Goal: Task Accomplishment & Management: Use online tool/utility

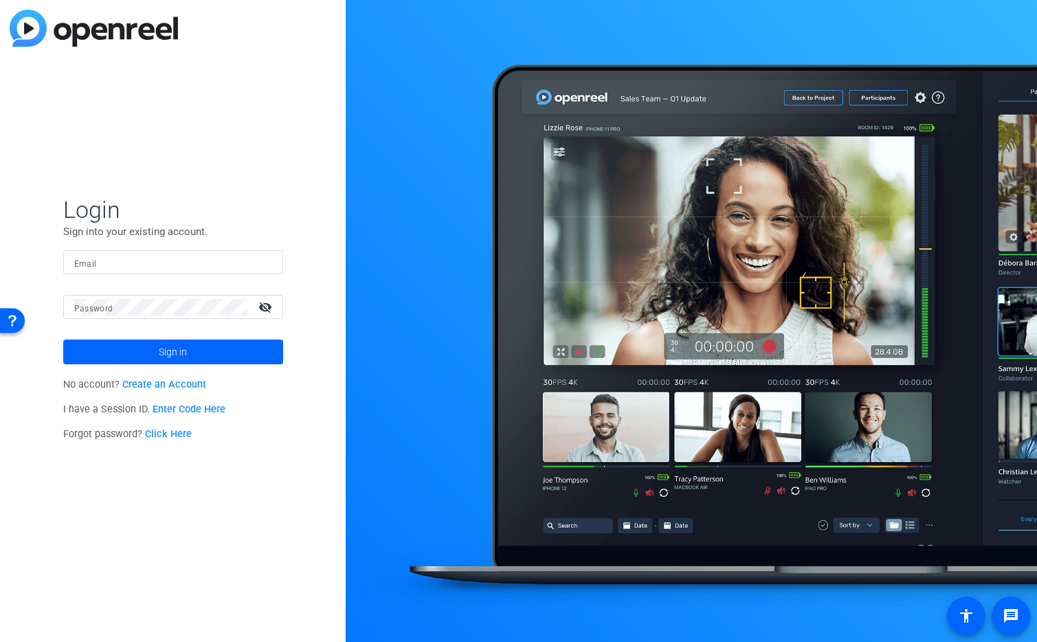
click at [150, 256] on input "Email" at bounding box center [173, 262] width 198 height 16
click at [263, 265] on img at bounding box center [261, 262] width 10 height 16
type input "[EMAIL_ADDRESS][DOMAIN_NAME]"
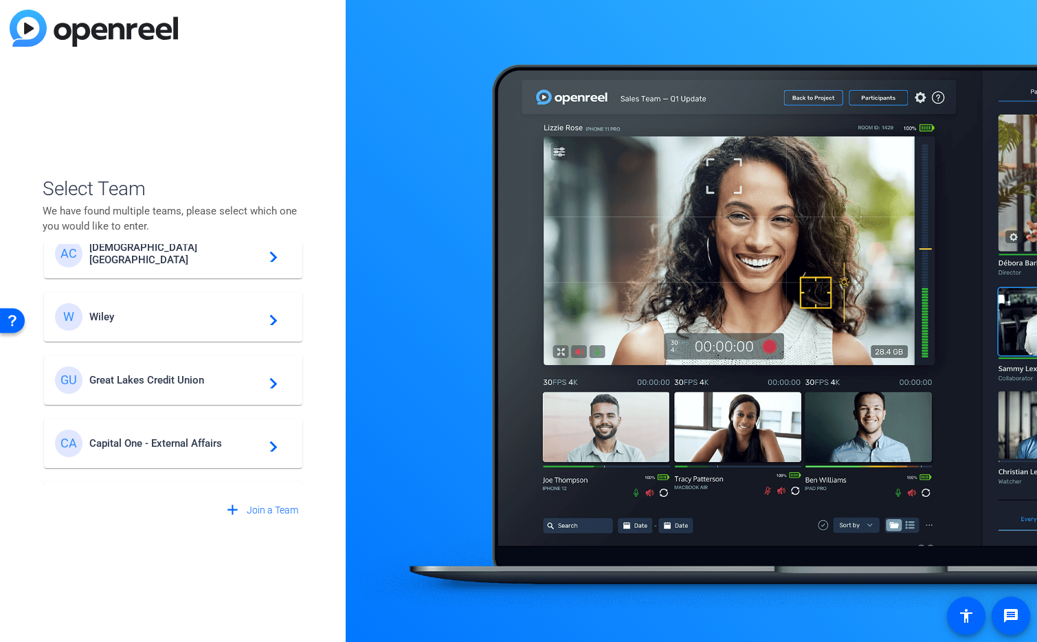
scroll to position [32, 0]
click at [217, 375] on span "Great Lakes Credit Union" at bounding box center [175, 378] width 172 height 12
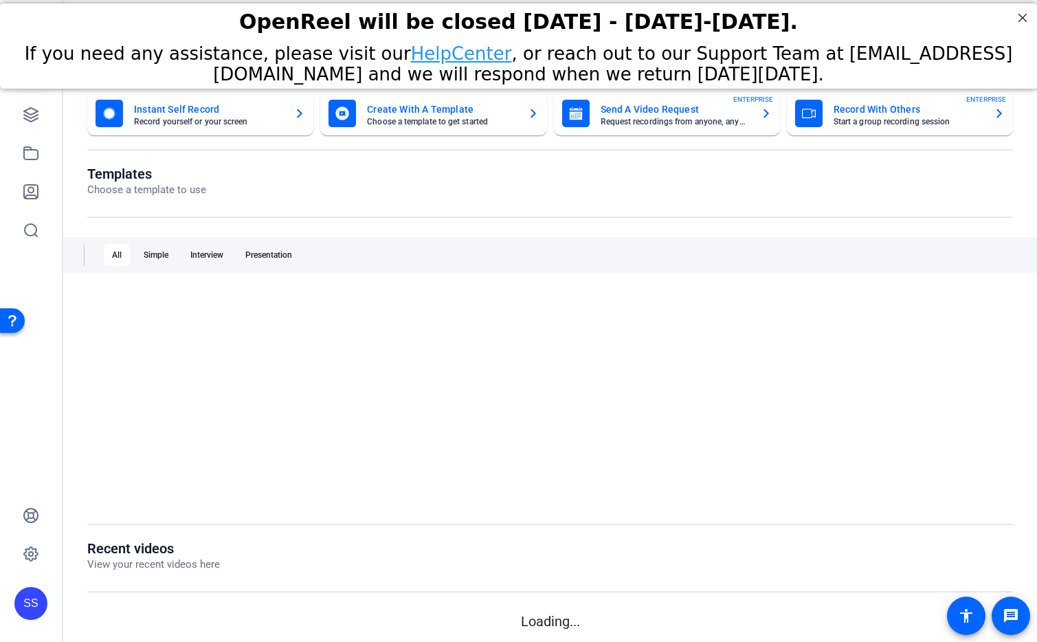
scroll to position [0, 0]
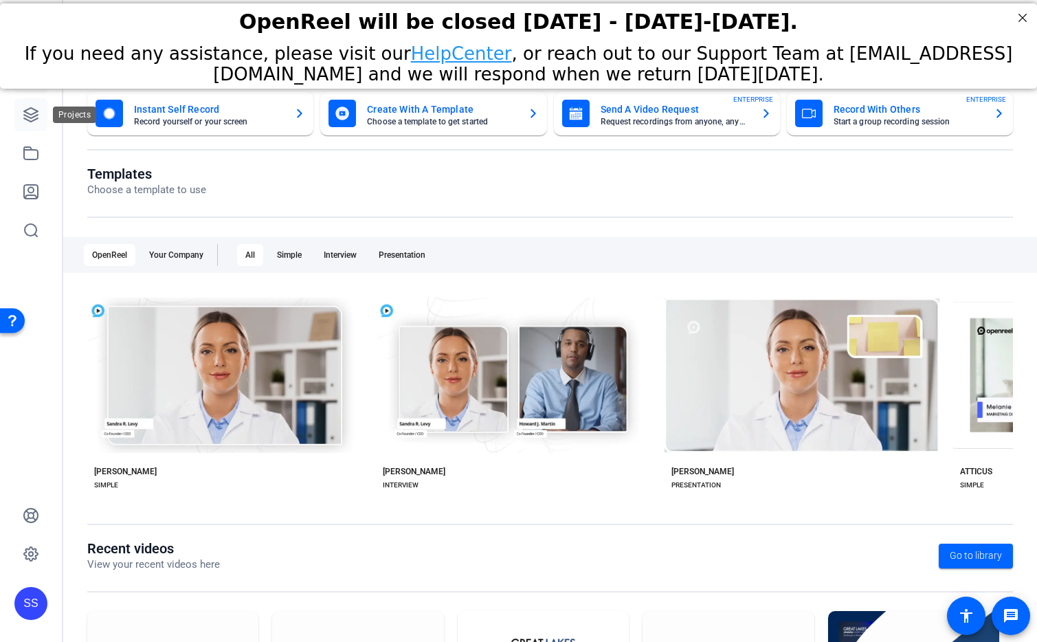
click at [29, 112] on icon at bounding box center [31, 115] width 16 height 16
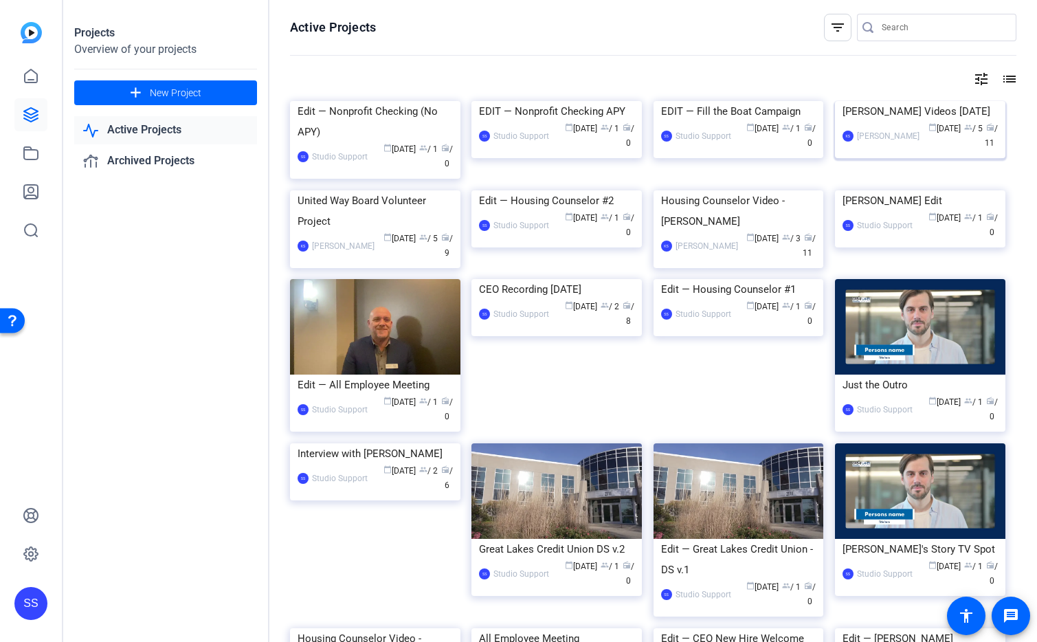
click at [885, 101] on img at bounding box center [920, 101] width 170 height 0
click at [357, 190] on img at bounding box center [375, 190] width 170 height 0
click at [355, 190] on img at bounding box center [375, 190] width 170 height 0
click at [562, 190] on img at bounding box center [556, 190] width 170 height 0
click at [898, 101] on img at bounding box center [920, 101] width 170 height 0
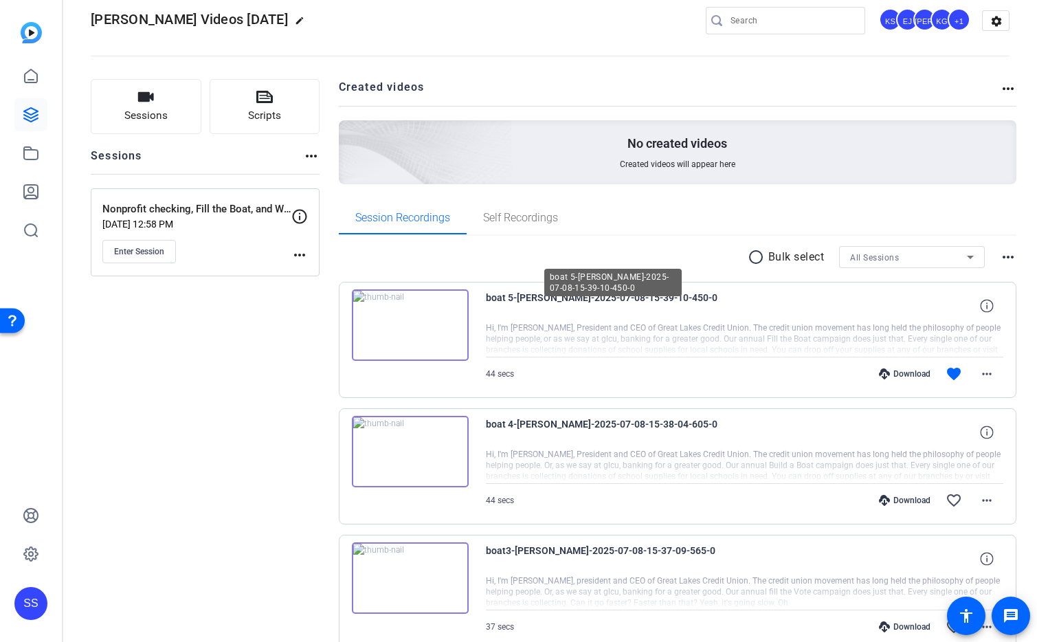
scroll to position [34, 0]
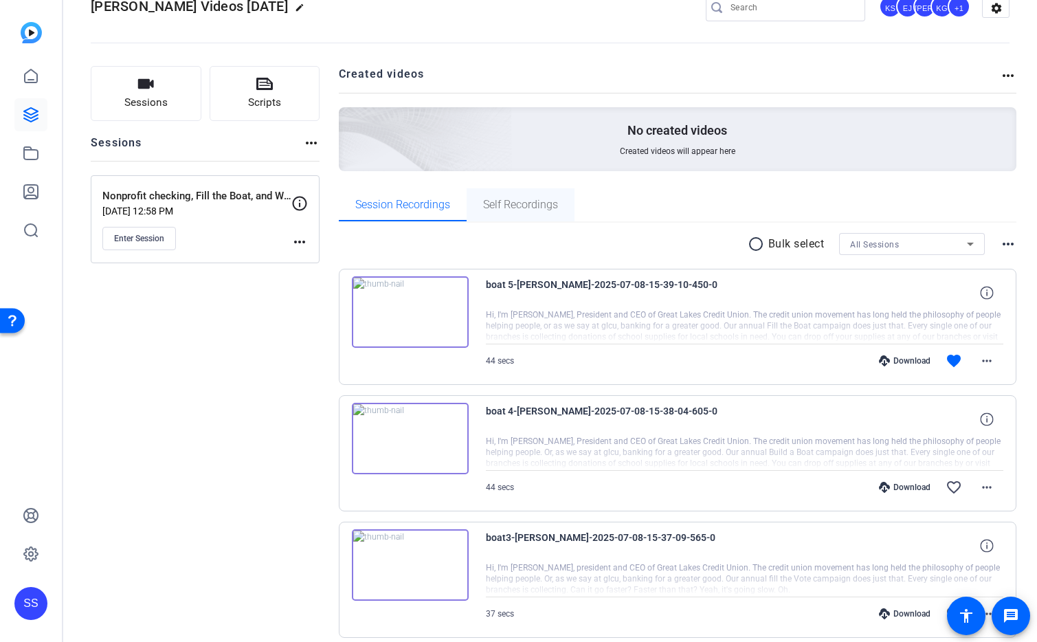
click at [539, 203] on span "Self Recordings" at bounding box center [520, 204] width 75 height 11
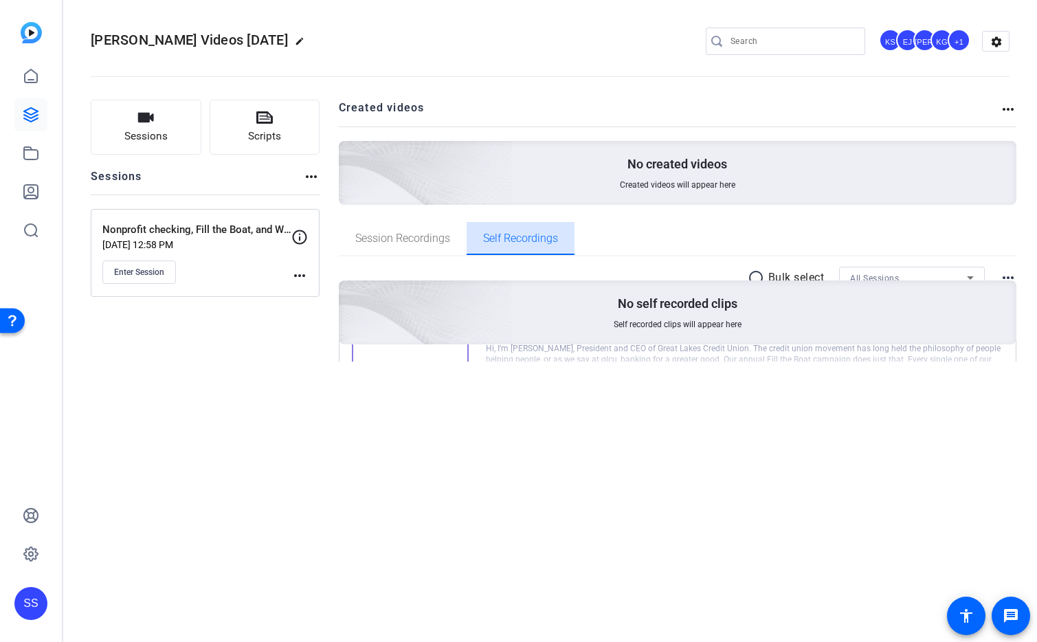
scroll to position [0, 0]
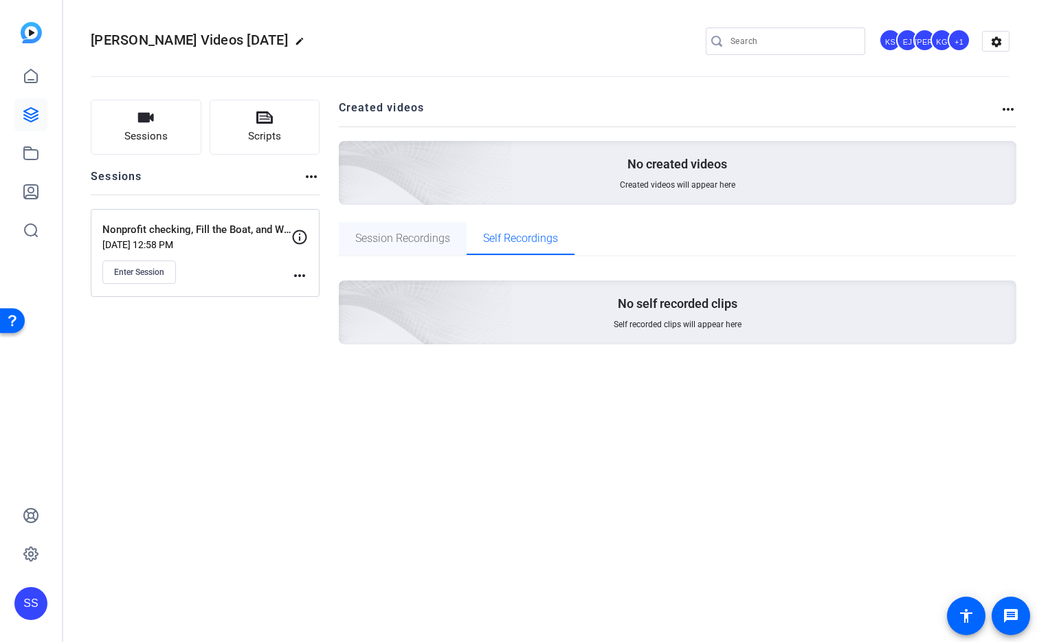
click at [376, 247] on span "Session Recordings" at bounding box center [402, 238] width 95 height 33
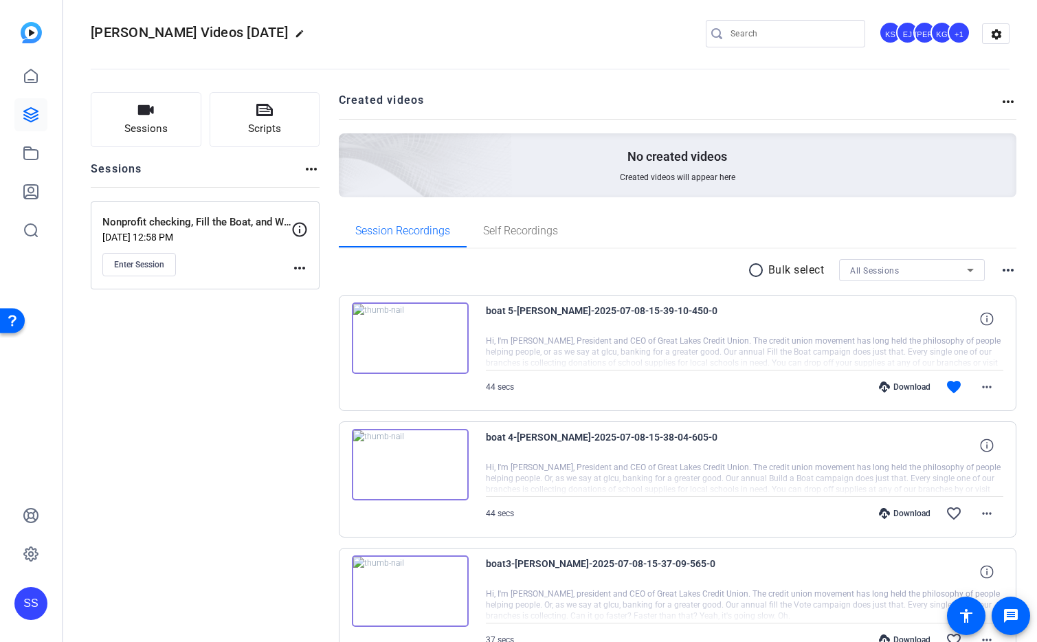
scroll to position [14, 0]
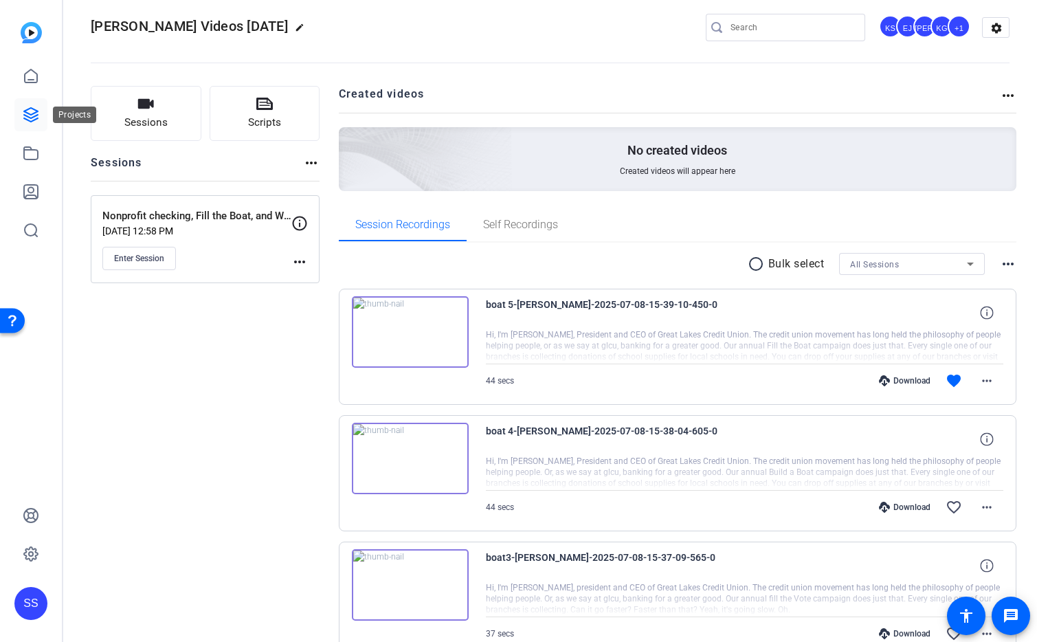
click at [30, 118] on icon at bounding box center [31, 115] width 14 height 14
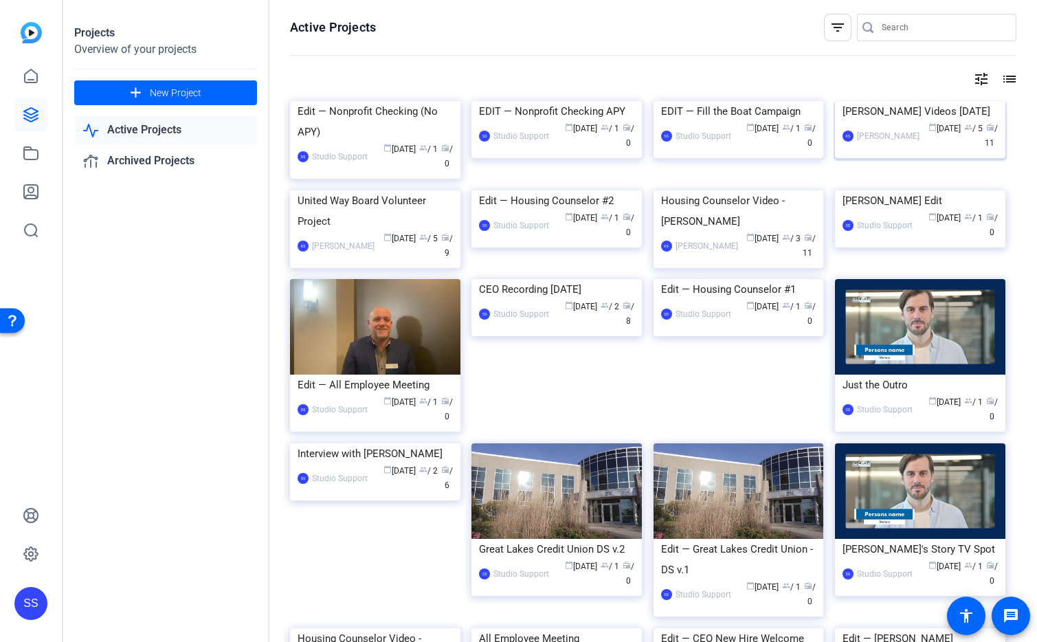
click at [893, 101] on img at bounding box center [920, 101] width 170 height 0
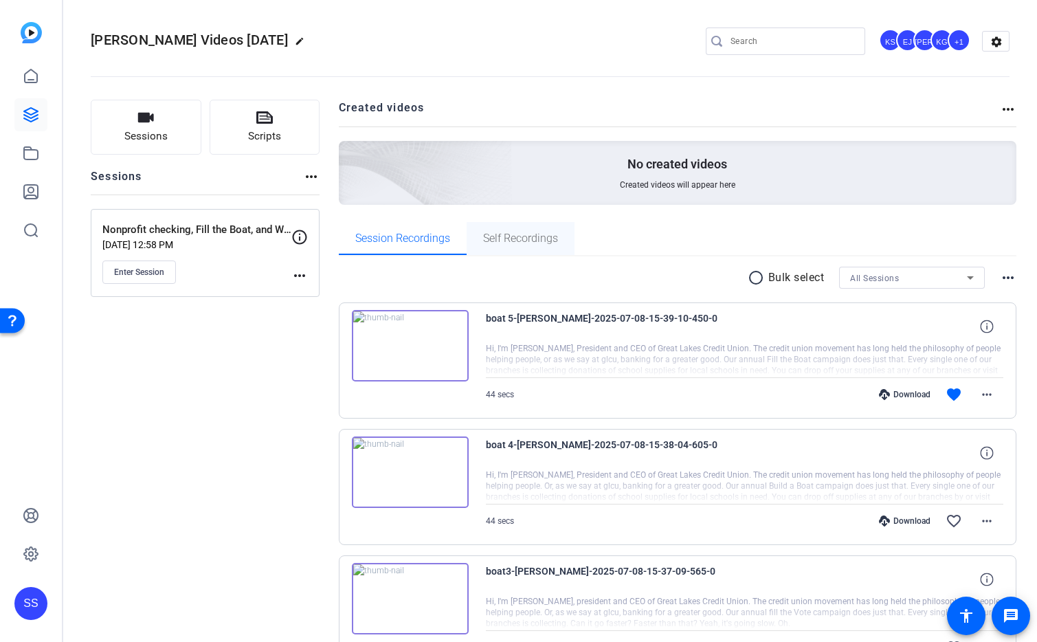
click at [539, 202] on div "No created videos Created videos will appear here" at bounding box center [678, 173] width 678 height 64
click at [559, 251] on div "Self Recordings" at bounding box center [521, 238] width 108 height 33
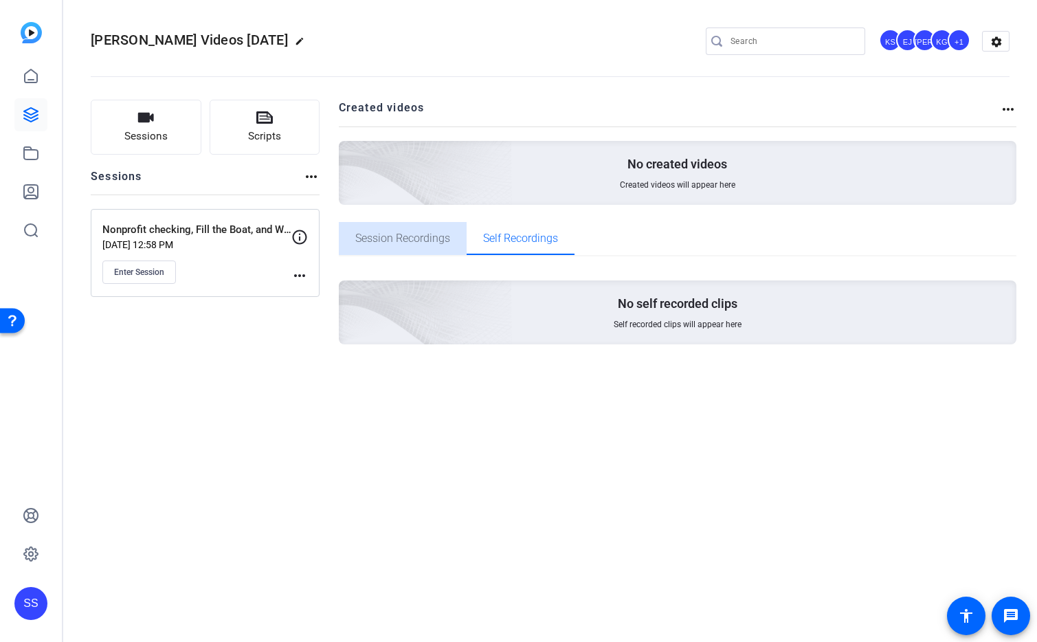
click at [396, 233] on span "Session Recordings" at bounding box center [402, 238] width 95 height 11
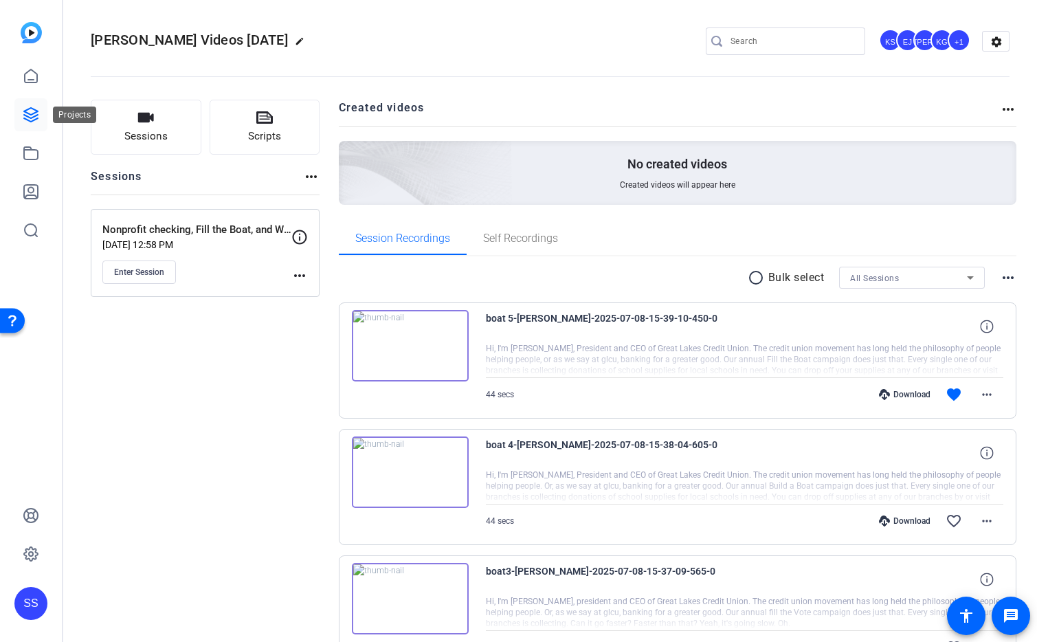
click at [25, 126] on link at bounding box center [30, 114] width 33 height 33
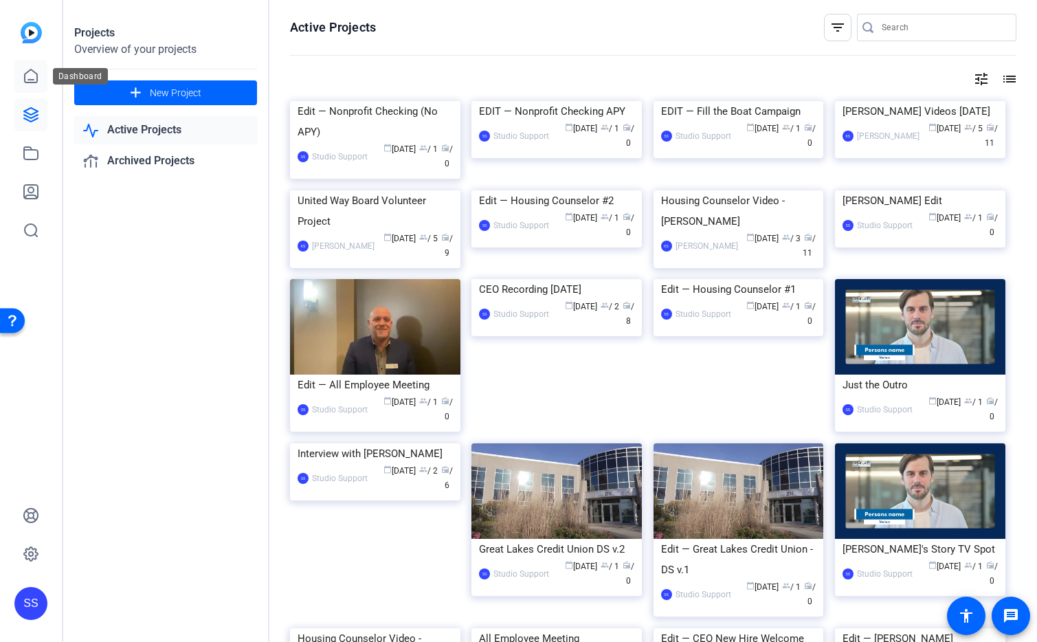
click at [30, 83] on icon at bounding box center [31, 76] width 16 height 16
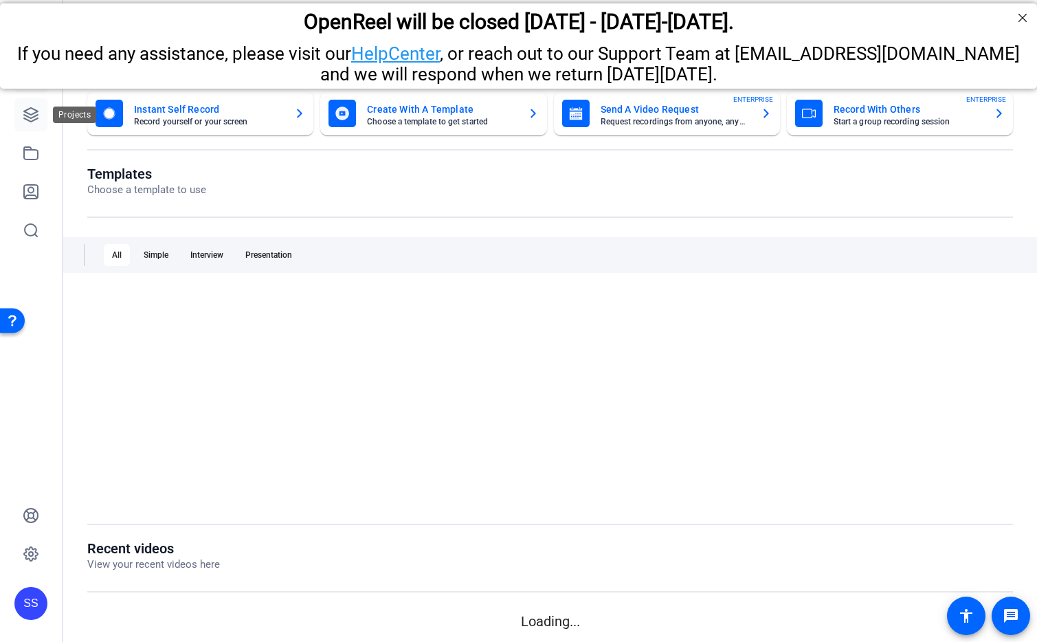
click at [28, 117] on icon at bounding box center [31, 115] width 14 height 14
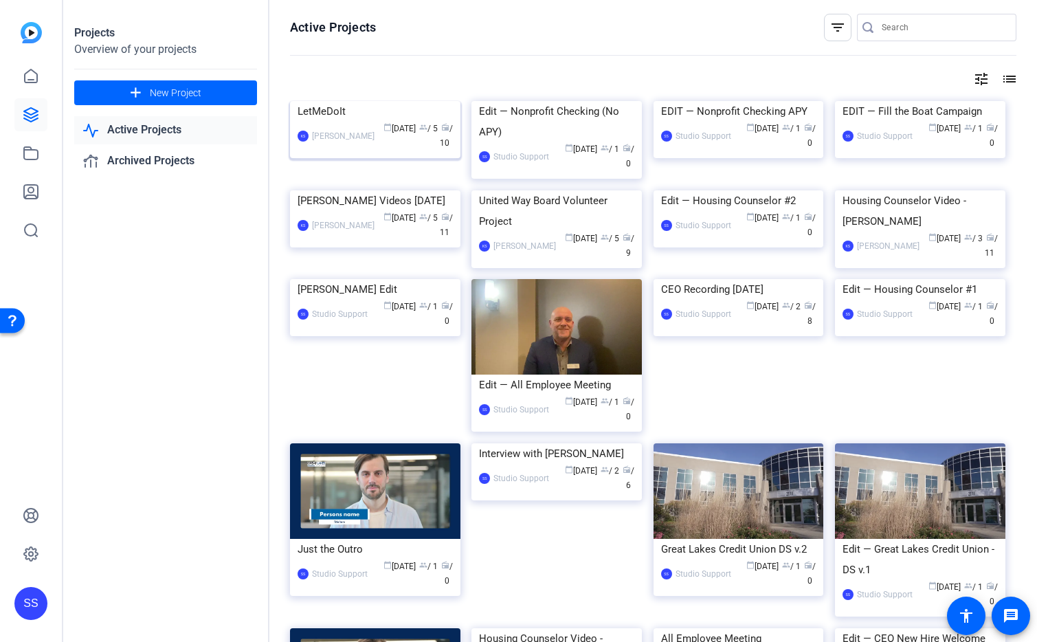
click at [370, 122] on div "LetMeDoIt" at bounding box center [375, 111] width 155 height 21
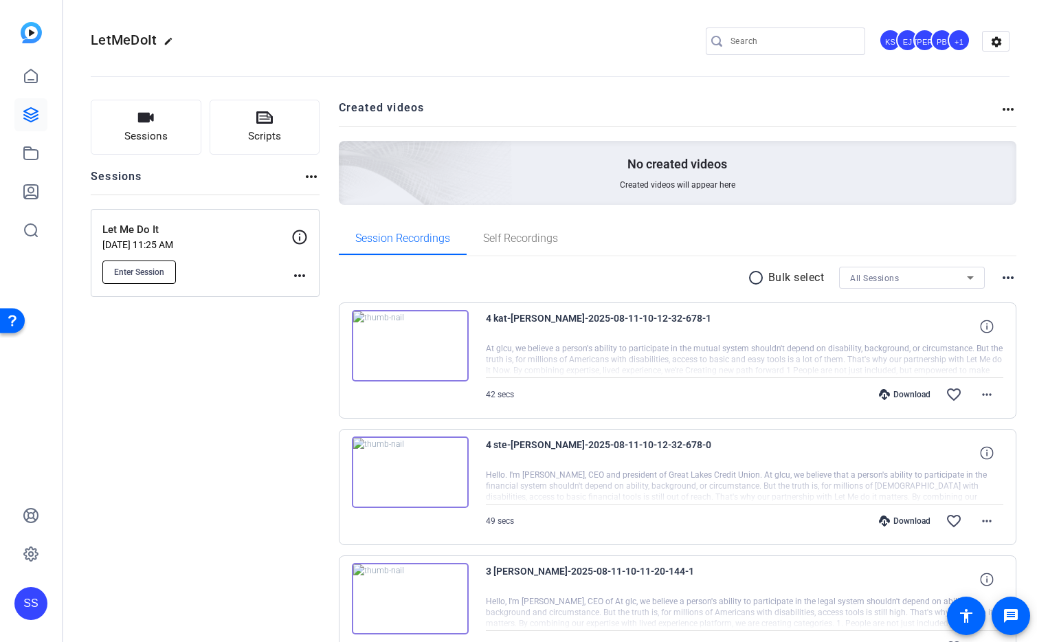
click at [157, 275] on span "Enter Session" at bounding box center [139, 272] width 50 height 11
click at [994, 43] on mat-icon "settings" at bounding box center [996, 42] width 27 height 21
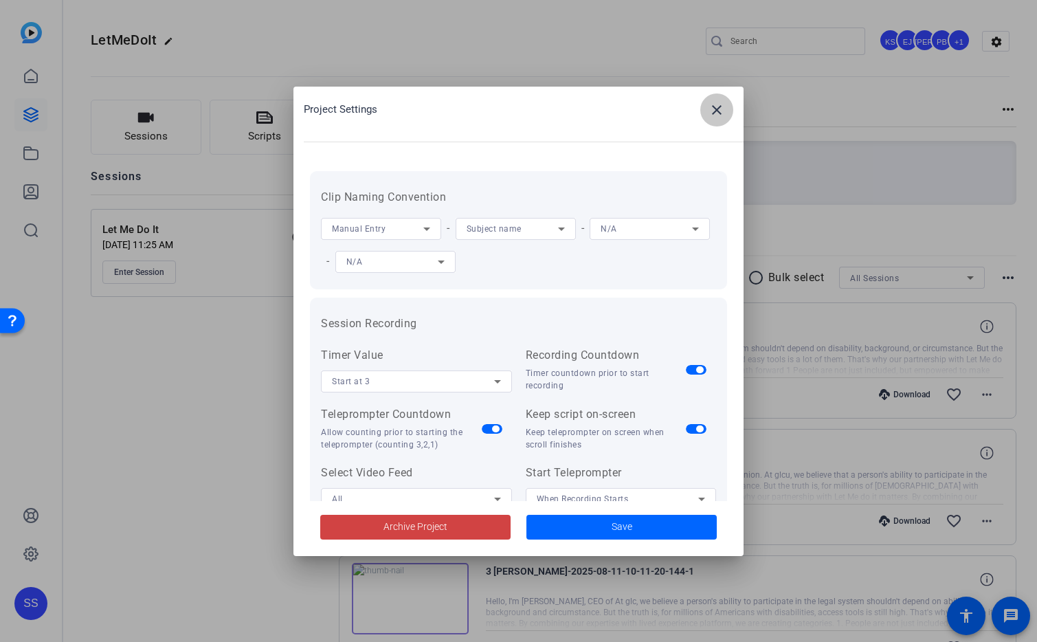
click at [719, 113] on mat-icon "close" at bounding box center [717, 110] width 16 height 16
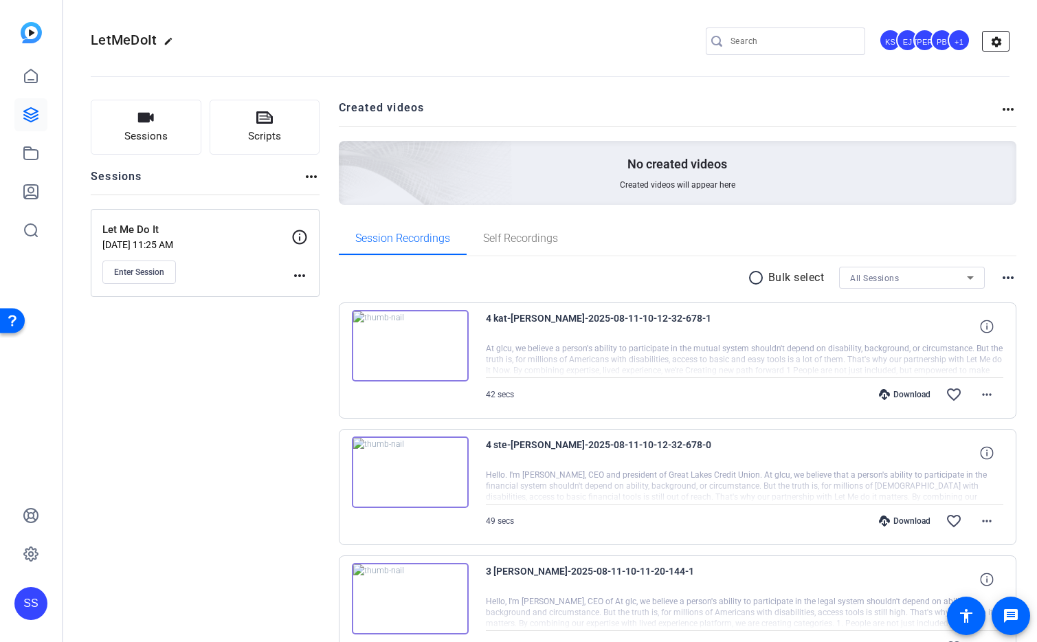
click at [987, 38] on mat-icon "settings" at bounding box center [996, 42] width 27 height 21
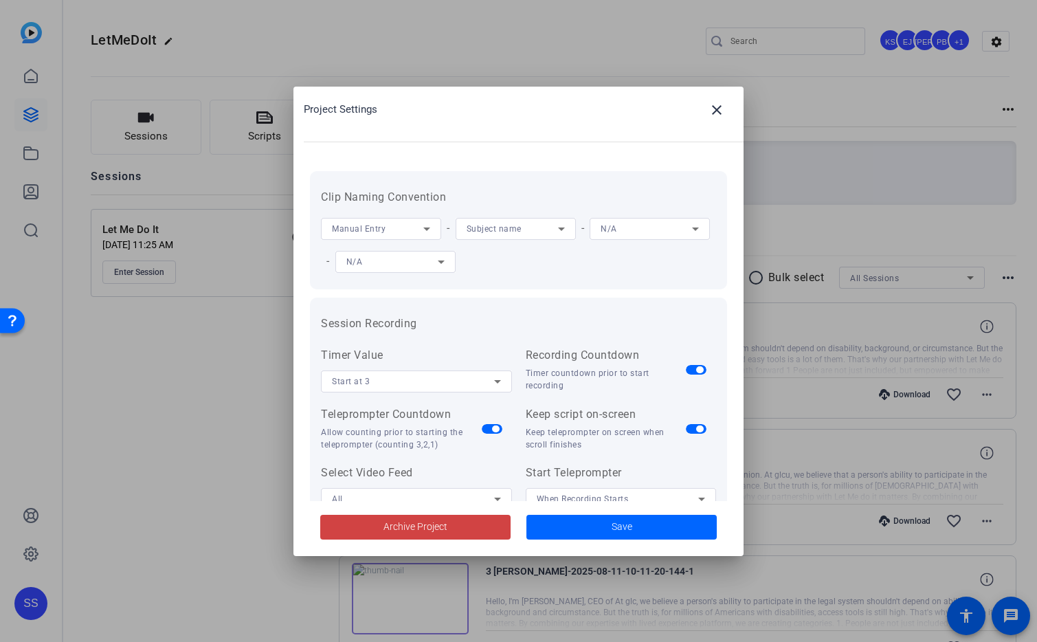
click at [438, 220] on div "Manual Entry" at bounding box center [381, 229] width 120 height 22
click at [538, 175] on div at bounding box center [518, 321] width 1037 height 642
click at [601, 237] on div "N/A" at bounding box center [646, 228] width 91 height 17
click at [656, 245] on div at bounding box center [518, 321] width 1037 height 642
click at [449, 263] on icon at bounding box center [441, 262] width 16 height 16
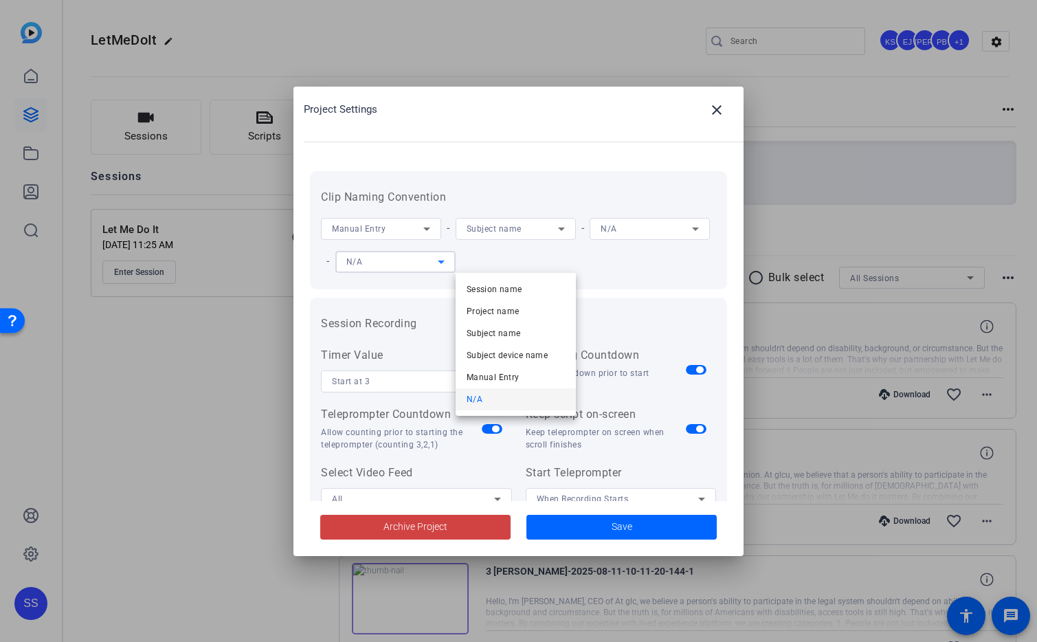
click at [630, 240] on div at bounding box center [518, 321] width 1037 height 642
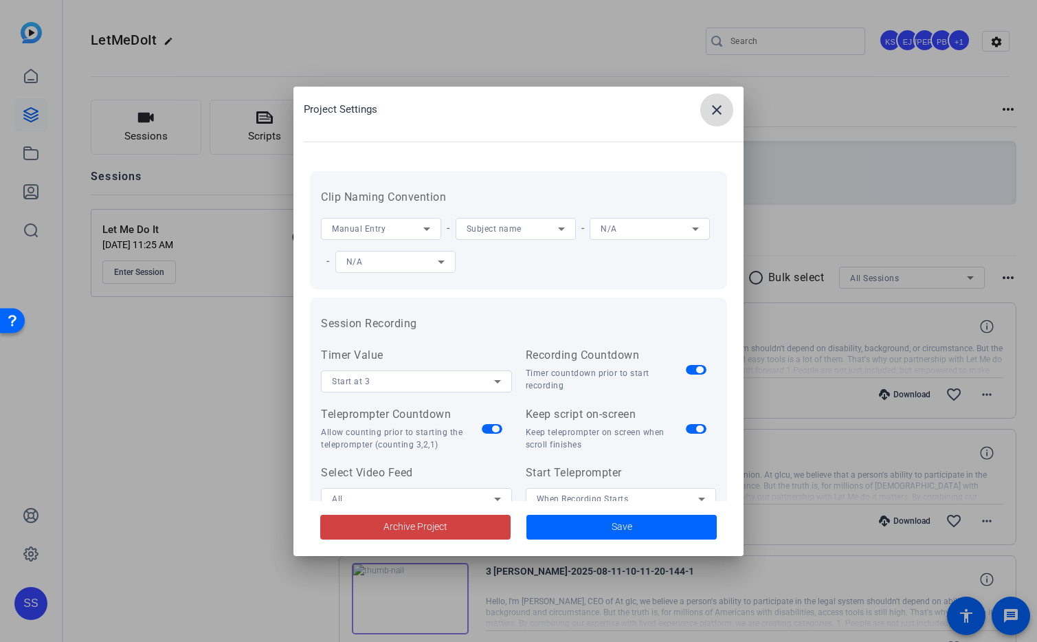
click at [721, 109] on mat-icon "close" at bounding box center [717, 110] width 16 height 16
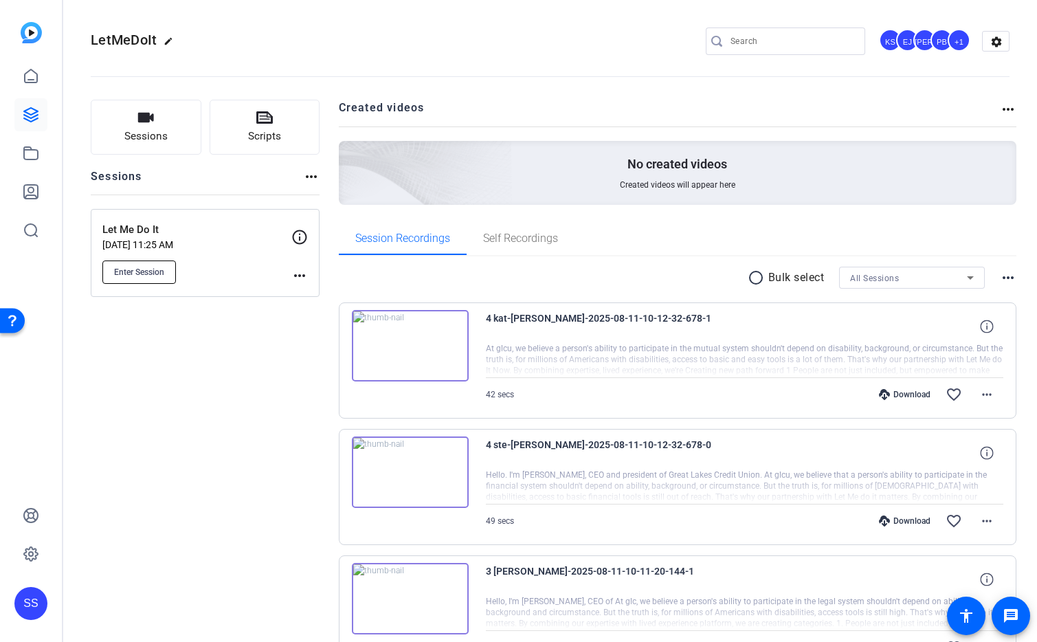
click at [160, 273] on span "Enter Session" at bounding box center [139, 272] width 50 height 11
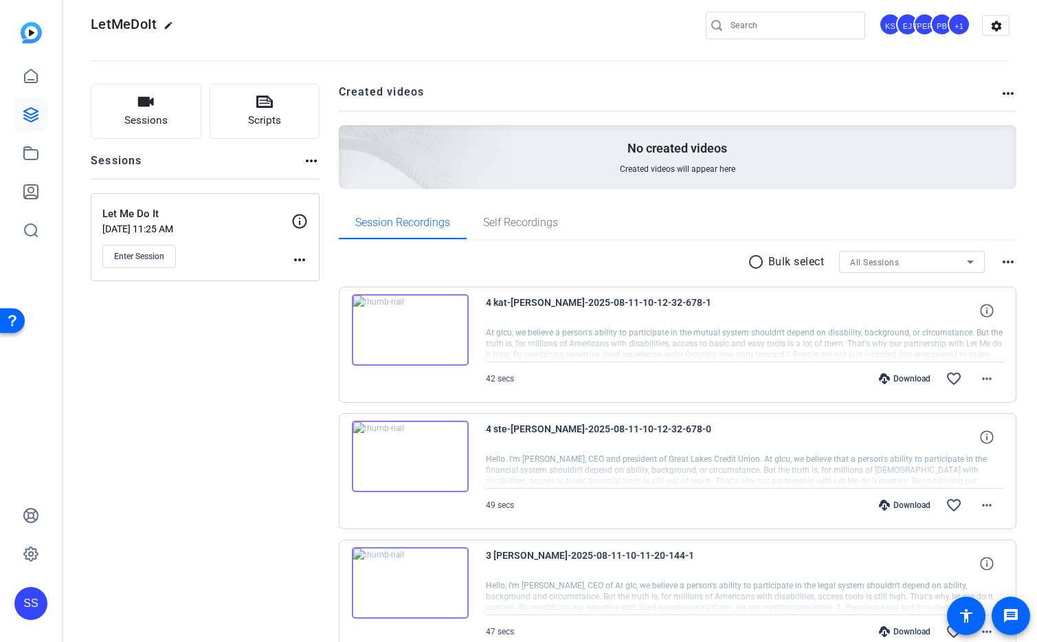
scroll to position [25, 0]
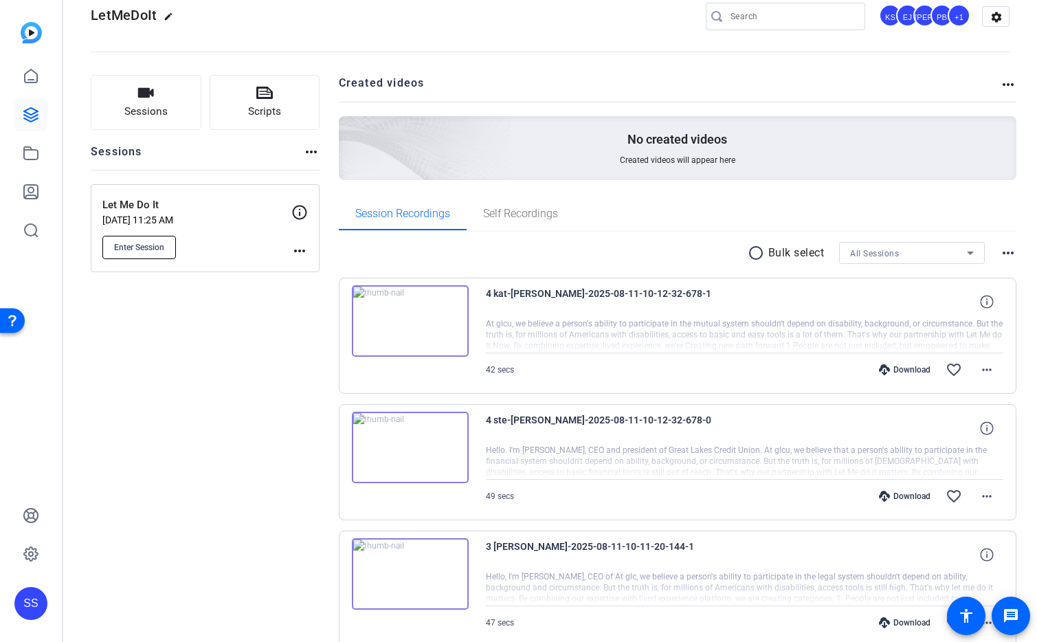
click at [149, 249] on span "Enter Session" at bounding box center [139, 247] width 50 height 11
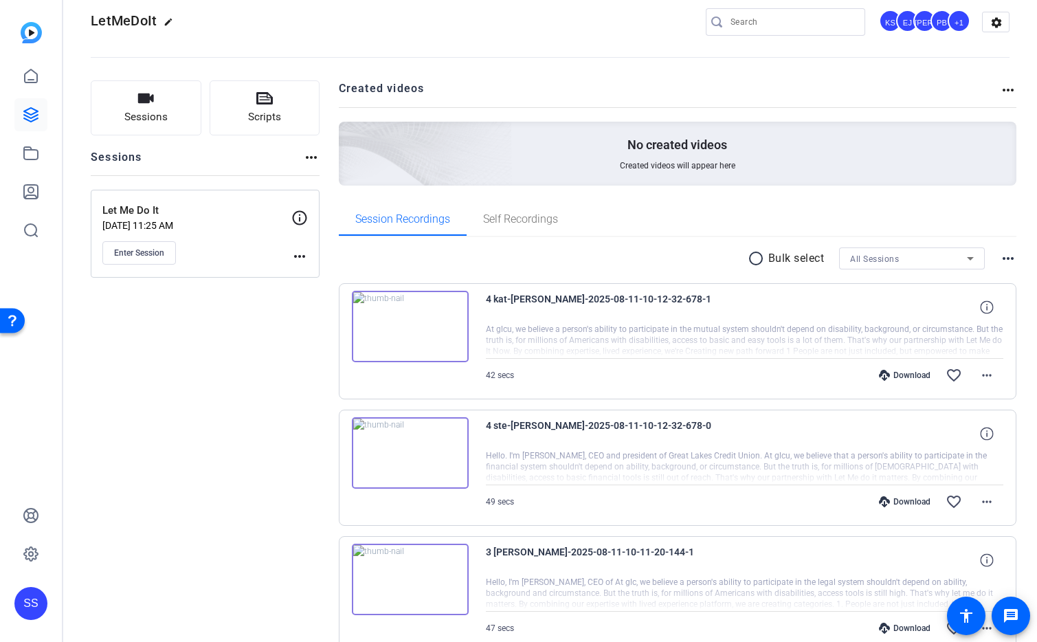
scroll to position [0, 0]
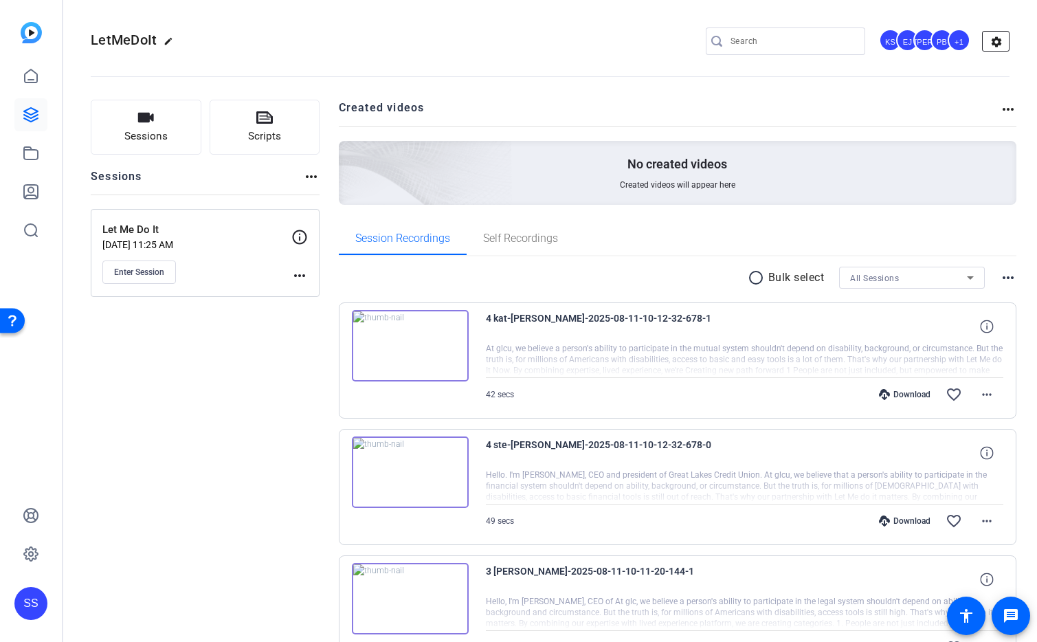
click at [993, 45] on mat-icon "settings" at bounding box center [996, 42] width 27 height 21
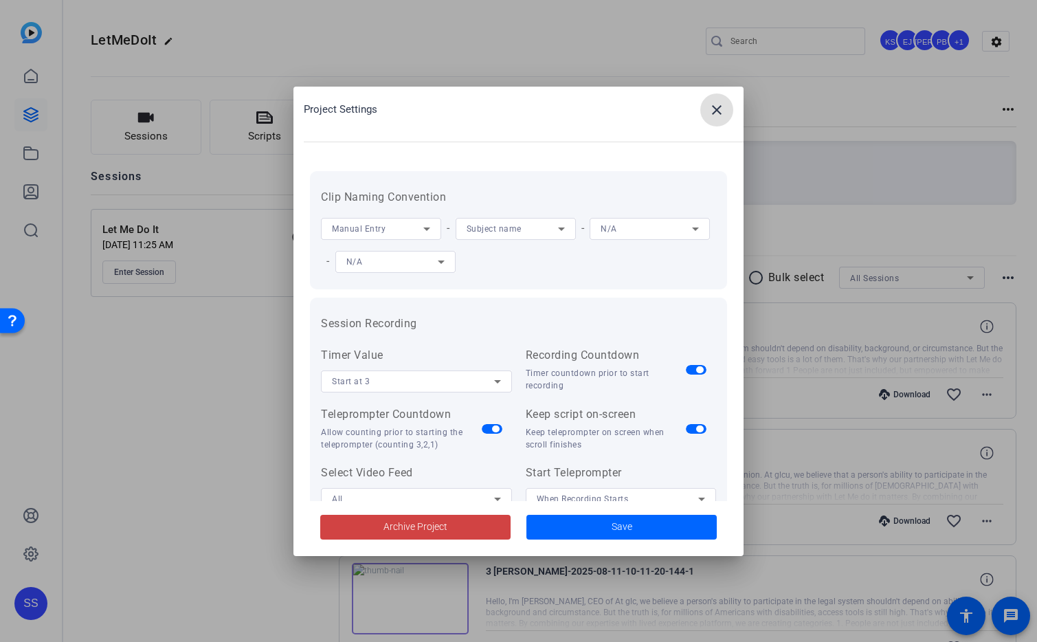
click at [716, 112] on mat-icon "close" at bounding box center [717, 110] width 16 height 16
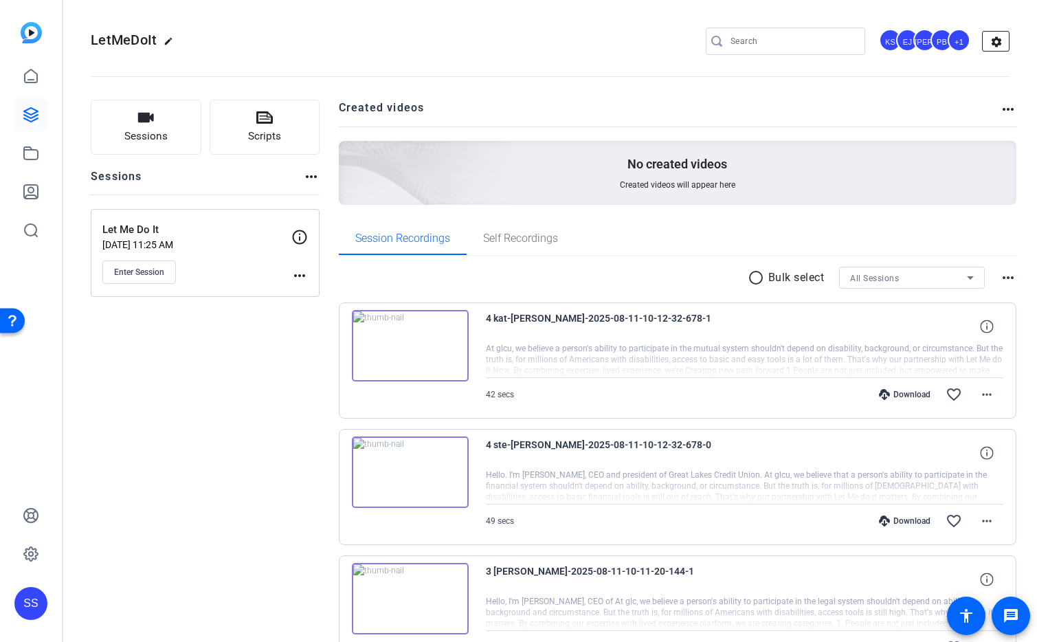
click at [990, 41] on mat-icon "settings" at bounding box center [996, 42] width 27 height 21
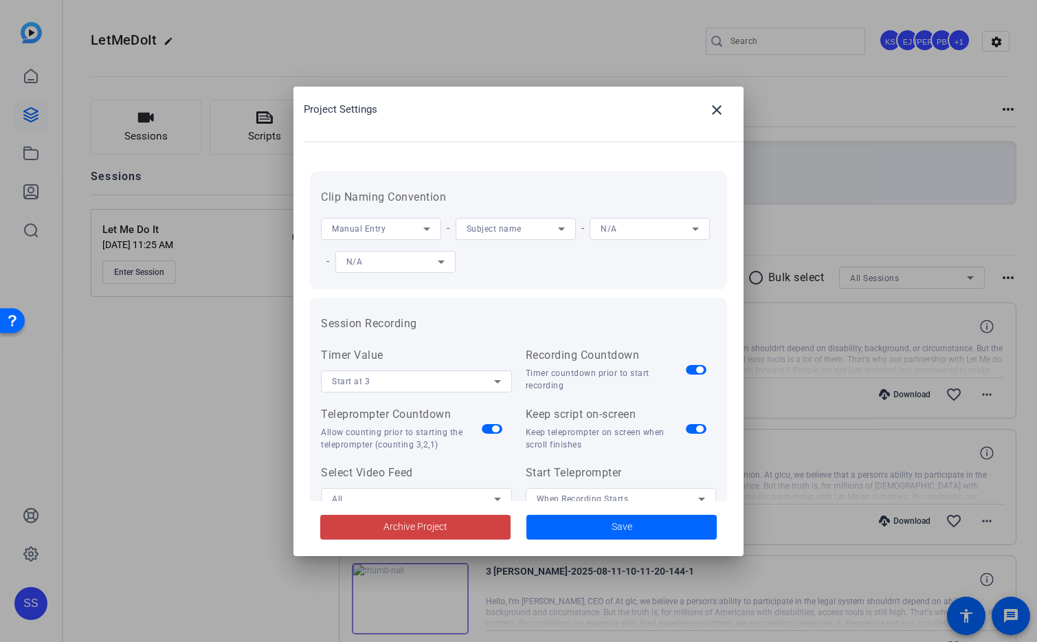
click at [438, 225] on div "Manual Entry" at bounding box center [381, 229] width 120 height 22
click at [438, 225] on div at bounding box center [518, 321] width 1037 height 642
click at [425, 228] on icon at bounding box center [426, 228] width 7 height 3
click at [498, 190] on div at bounding box center [518, 321] width 1037 height 642
click at [711, 115] on mat-icon "close" at bounding box center [717, 110] width 16 height 16
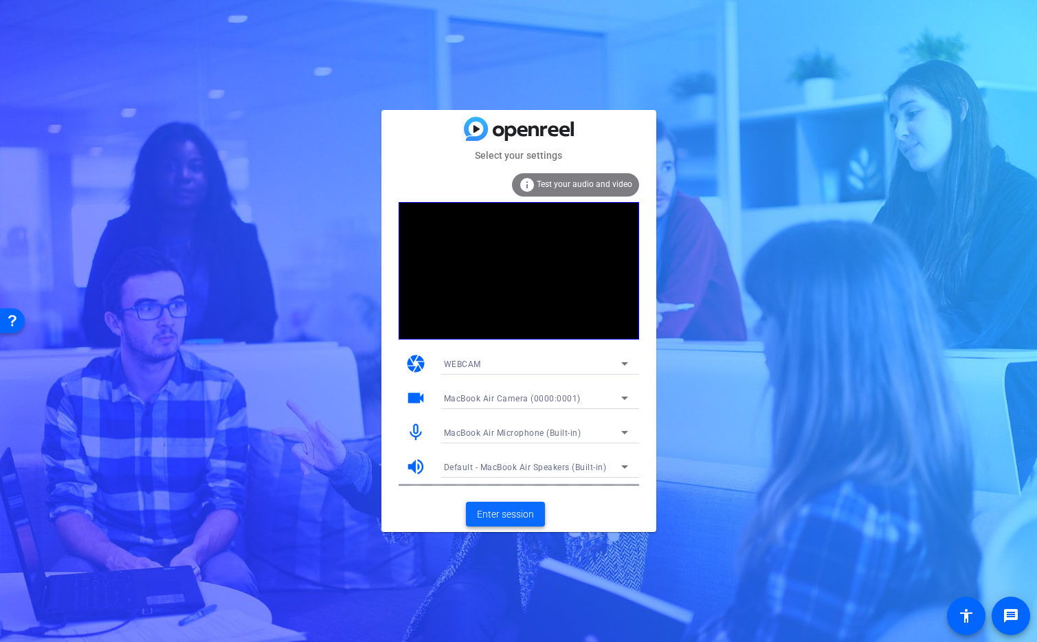
click at [520, 518] on span "Enter session" at bounding box center [505, 514] width 57 height 14
click at [511, 520] on span "Enter session" at bounding box center [505, 514] width 57 height 14
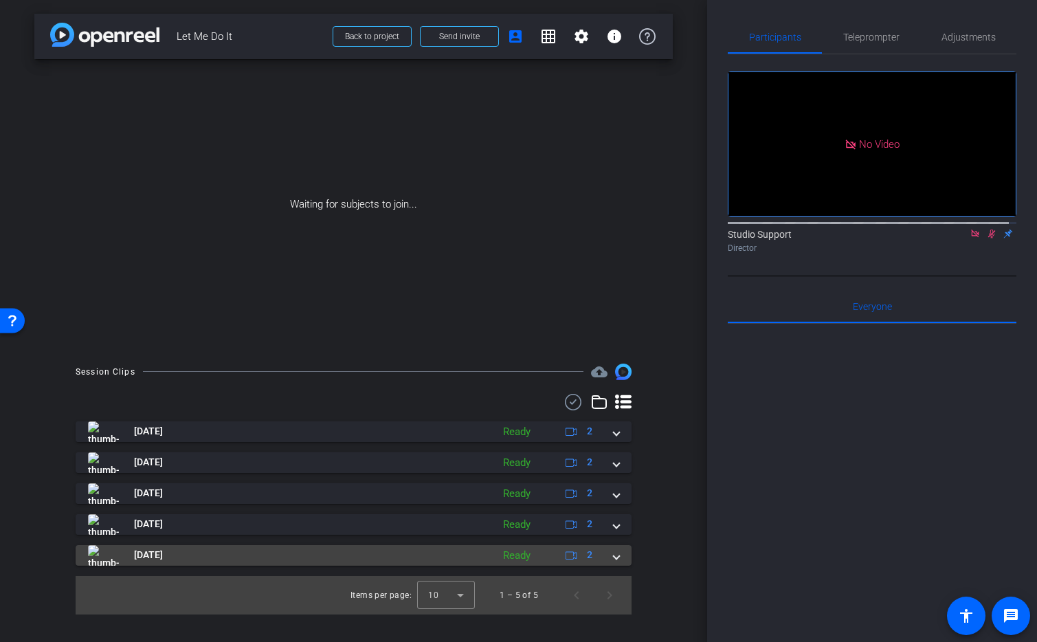
click at [621, 559] on mat-expansion-panel-header "Aug 11, 2025 Ready 2" at bounding box center [354, 555] width 556 height 21
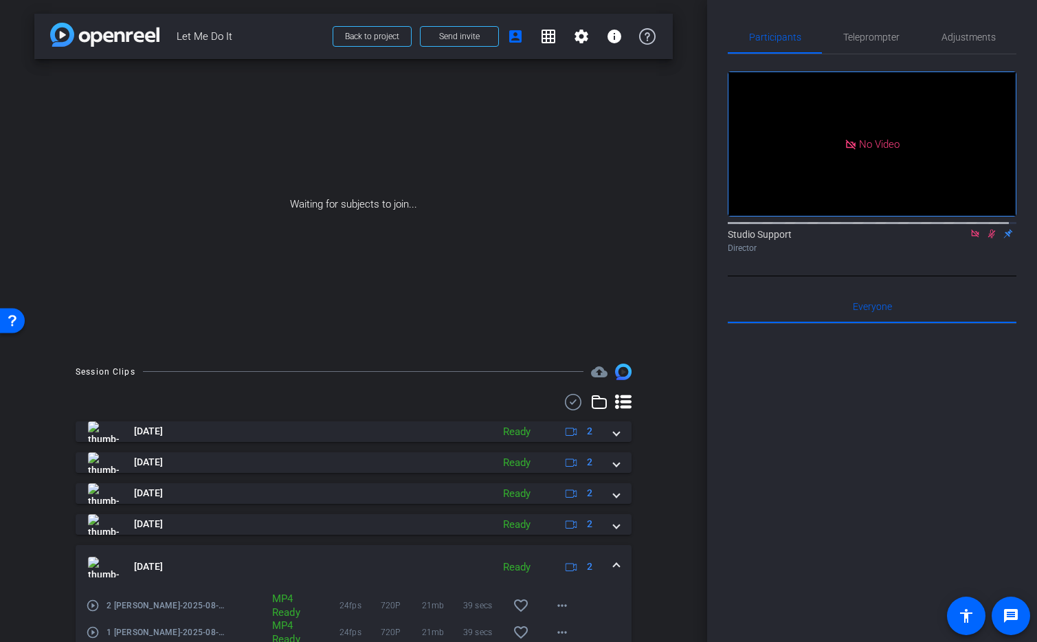
click at [621, 559] on mat-expansion-panel-header "Aug 11, 2025 Ready 2" at bounding box center [354, 567] width 556 height 44
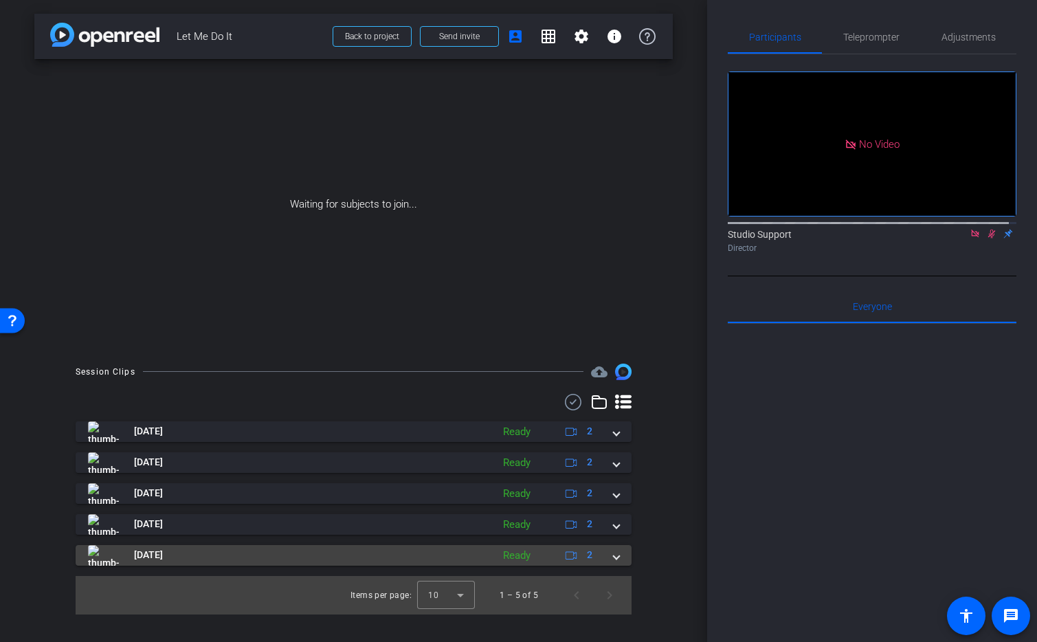
click at [621, 559] on mat-expansion-panel-header "Aug 11, 2025 Ready 2" at bounding box center [354, 555] width 556 height 21
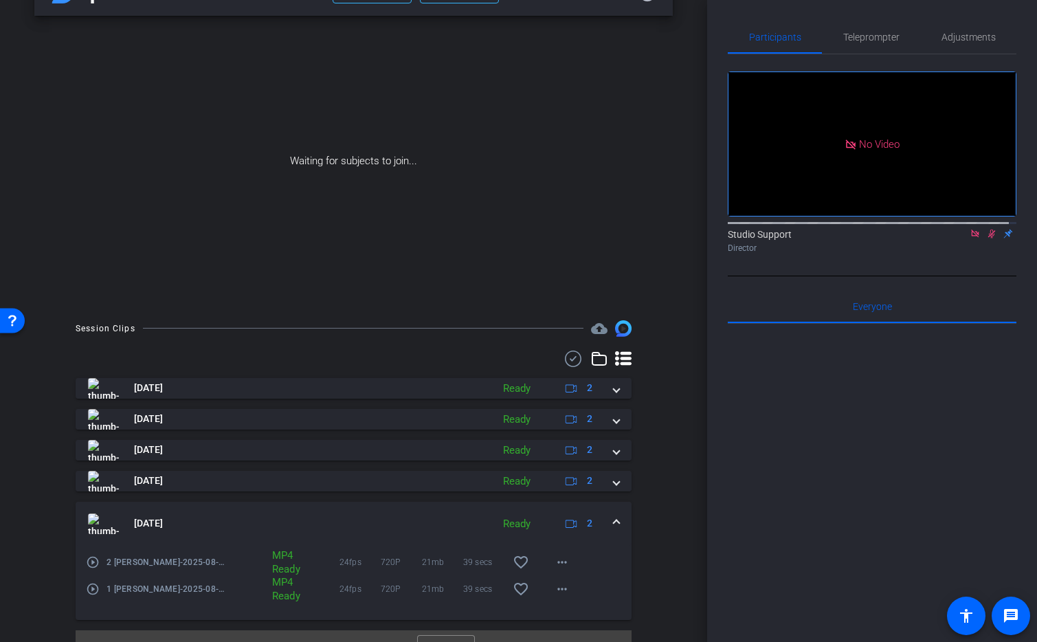
scroll to position [70, 0]
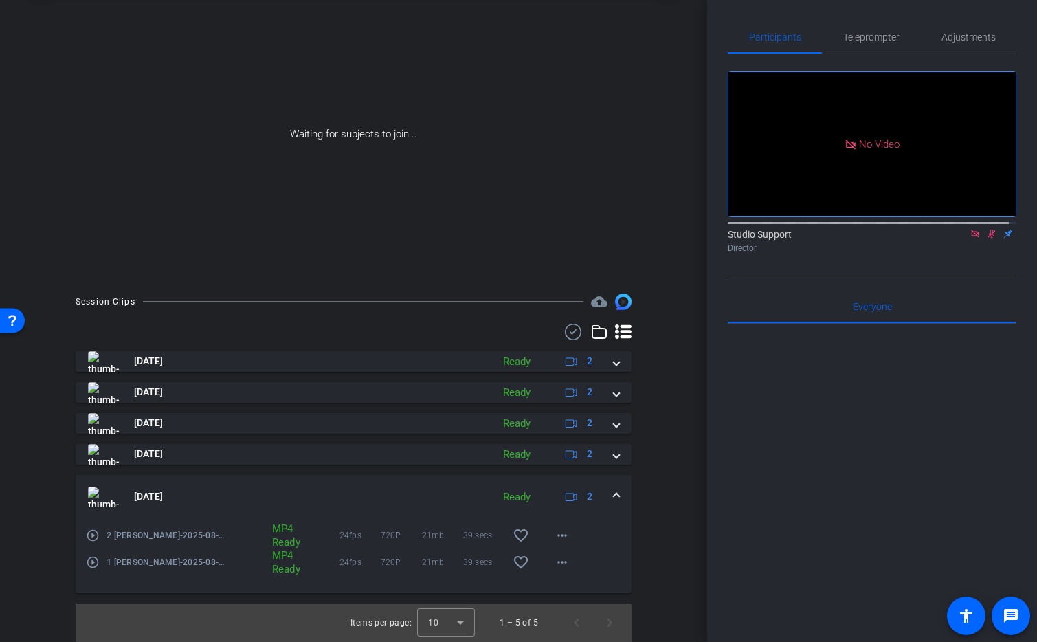
click at [614, 496] on mat-expansion-panel-header "Aug 11, 2025 Ready 2" at bounding box center [354, 497] width 556 height 44
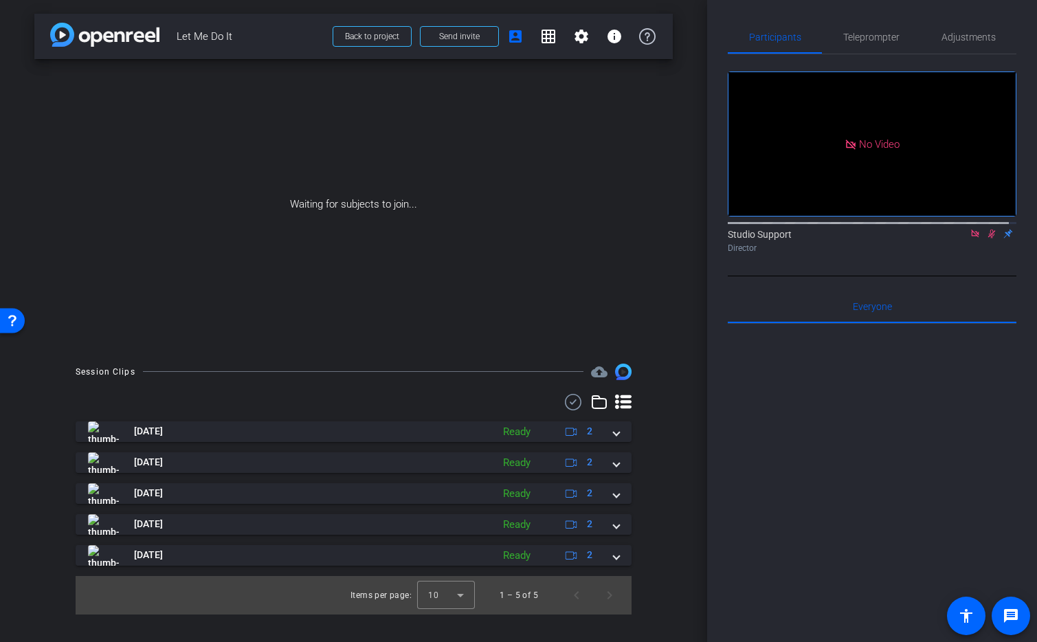
scroll to position [0, 0]
click at [441, 33] on span "Send invite" at bounding box center [459, 36] width 41 height 11
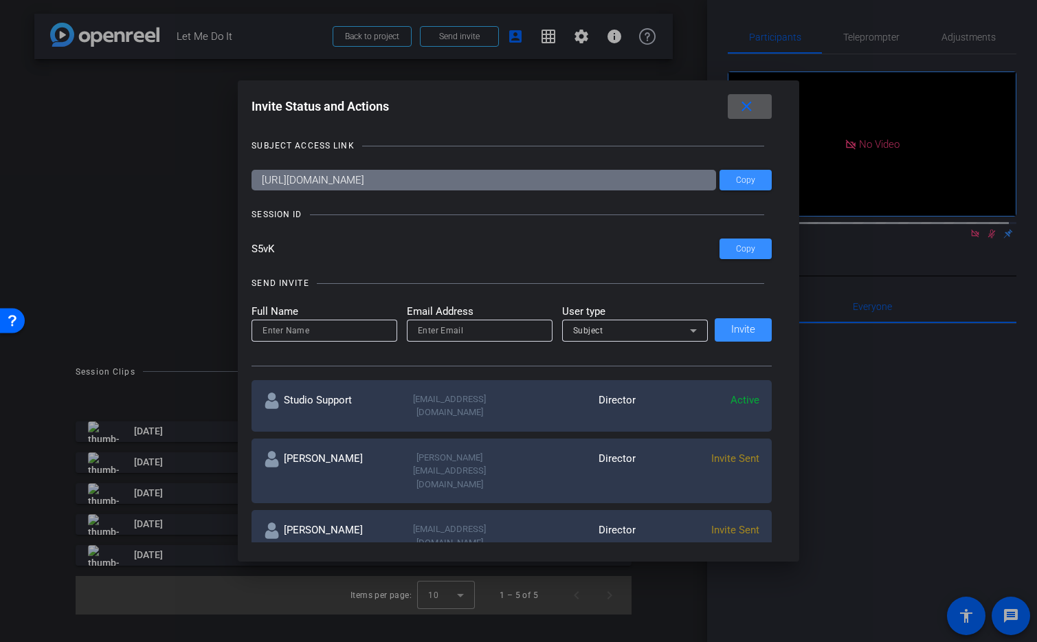
click at [771, 176] on div "SUBJECT ACCESS LINK https://capture.openreel.com/subject/MODE_OTP?otp=S5vK Copy…" at bounding box center [519, 333] width 534 height 417
click at [753, 181] on span at bounding box center [746, 180] width 52 height 33
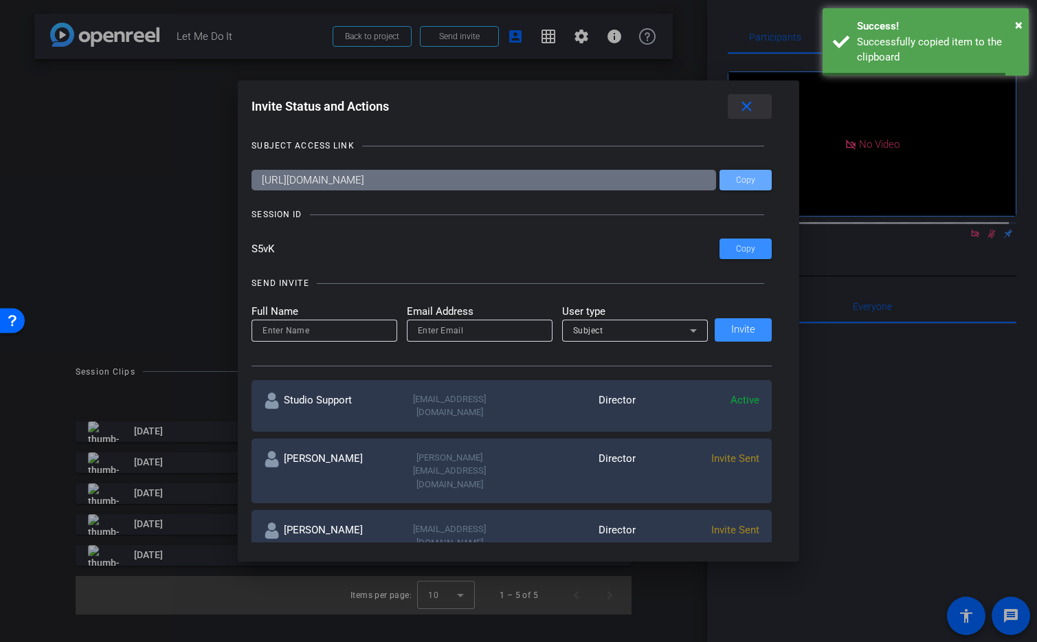
click at [754, 103] on mat-icon "close" at bounding box center [746, 106] width 17 height 17
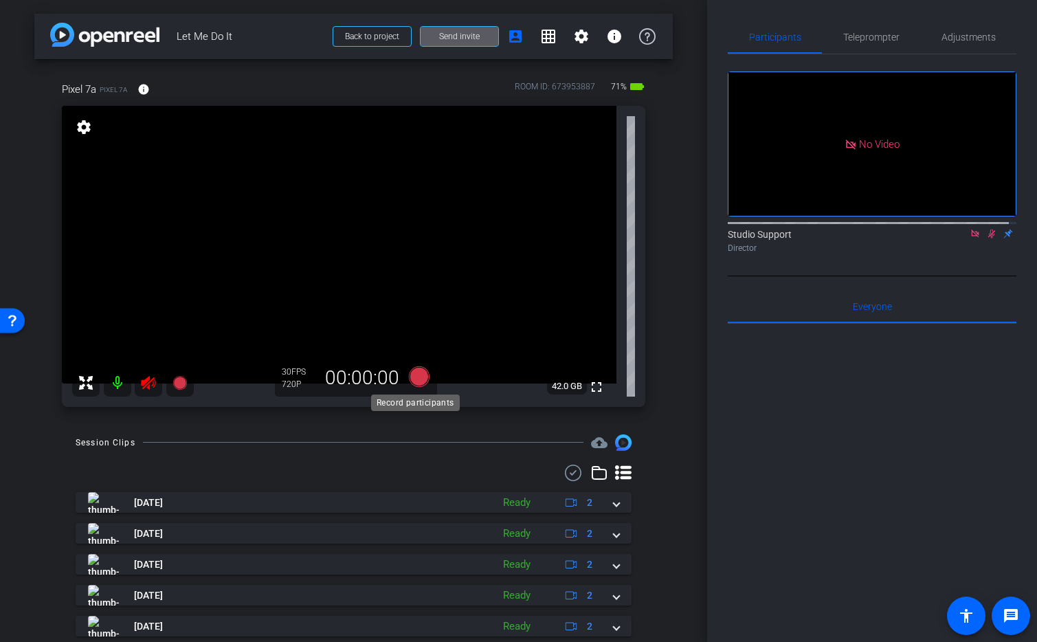
click at [410, 377] on icon at bounding box center [418, 376] width 21 height 21
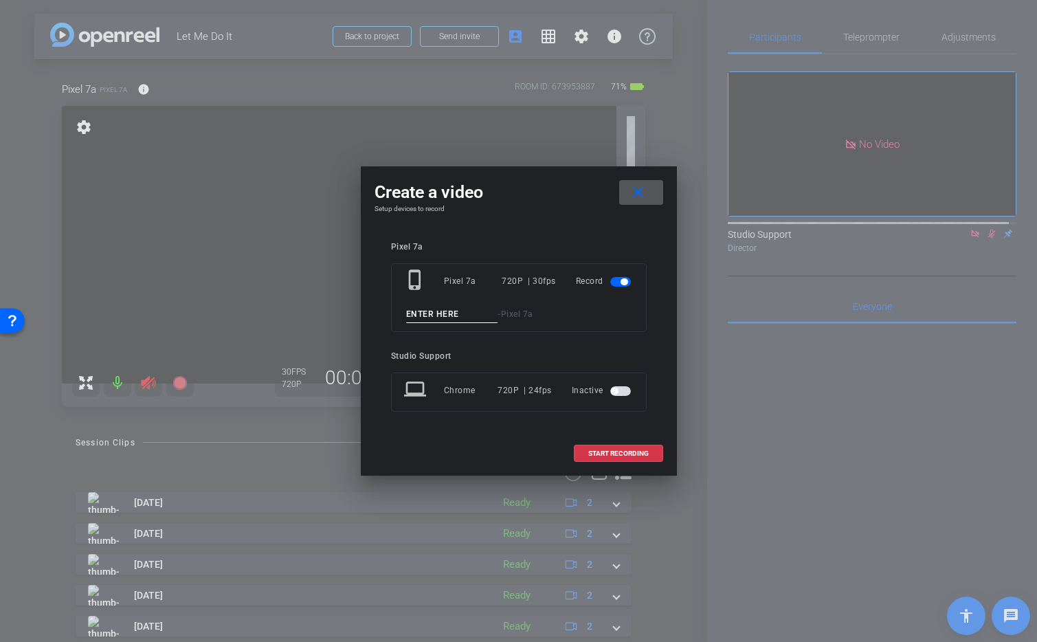
click at [644, 191] on mat-icon "close" at bounding box center [638, 192] width 17 height 17
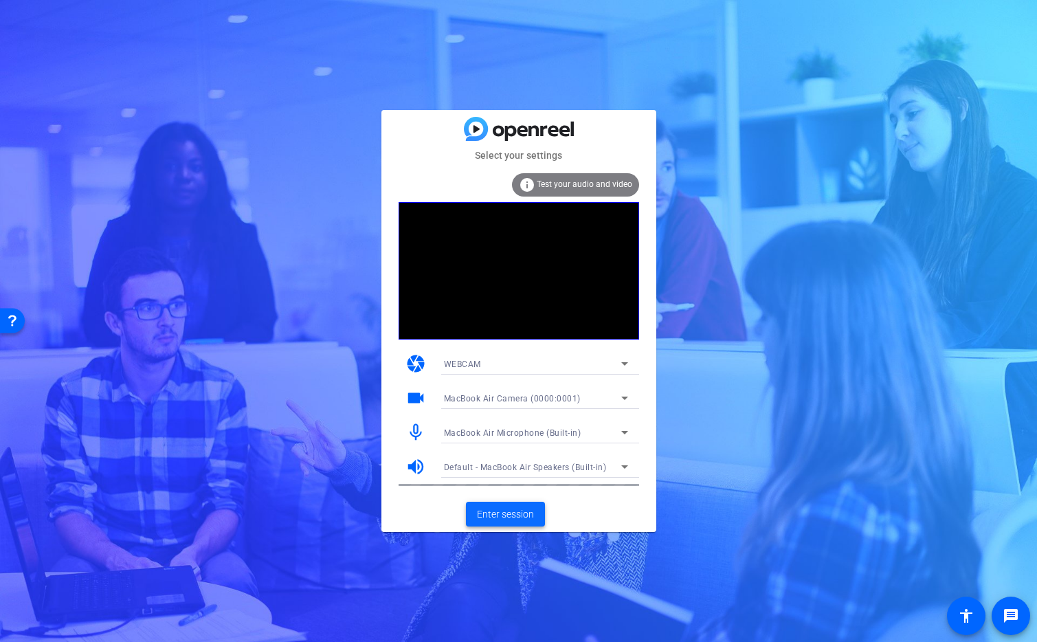
click at [518, 520] on span "Enter session" at bounding box center [505, 514] width 57 height 14
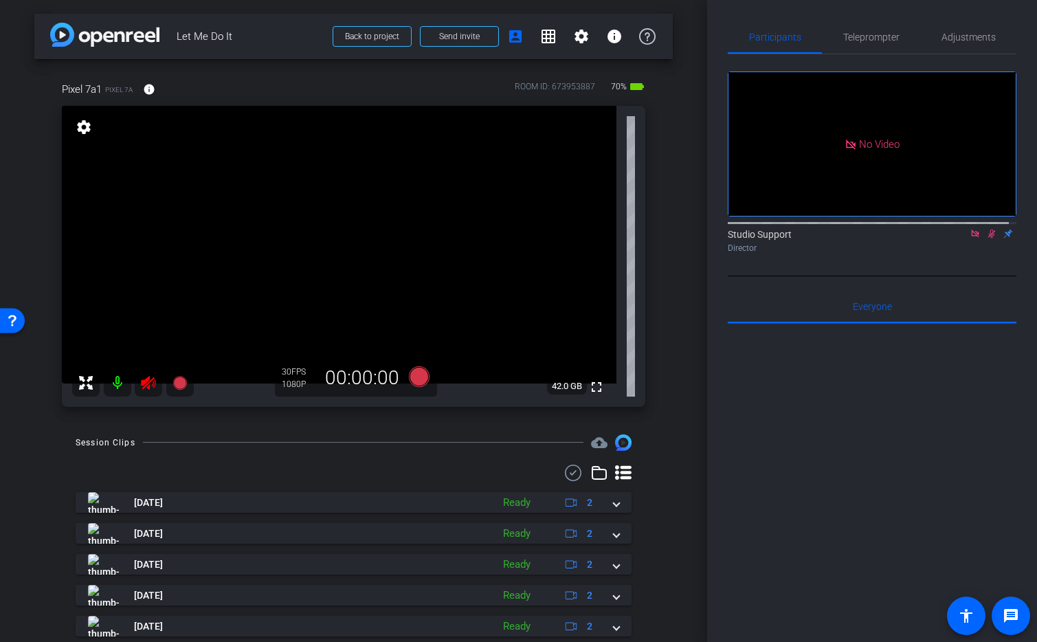
click at [117, 384] on mat-icon at bounding box center [117, 382] width 27 height 27
click at [414, 383] on icon at bounding box center [418, 376] width 21 height 21
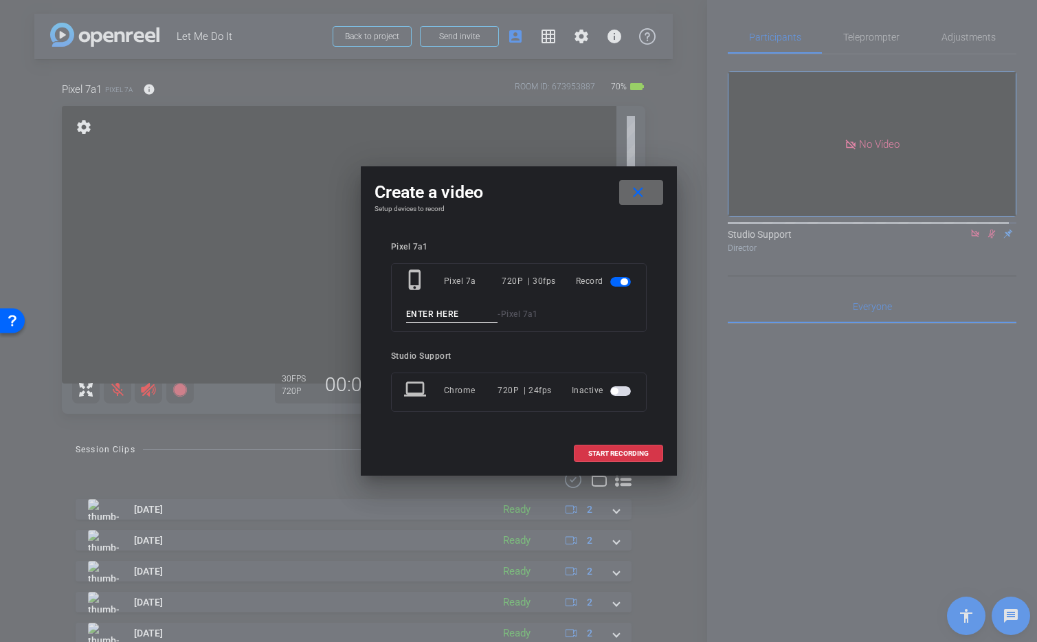
click at [638, 194] on mat-icon "close" at bounding box center [638, 192] width 17 height 17
